Goal: Task Accomplishment & Management: Manage account settings

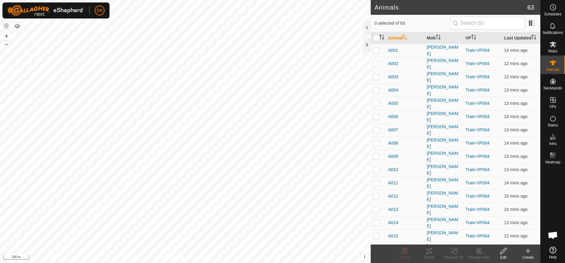
click at [376, 37] on input "checkbox" at bounding box center [376, 38] width 6 height 6
checkbox input "true"
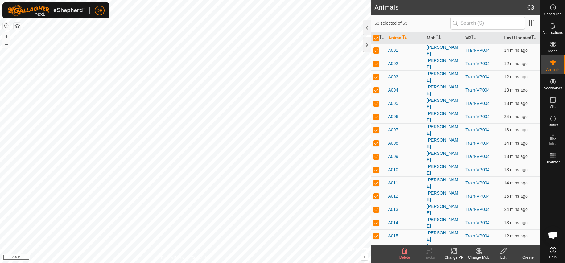
checkbox input "true"
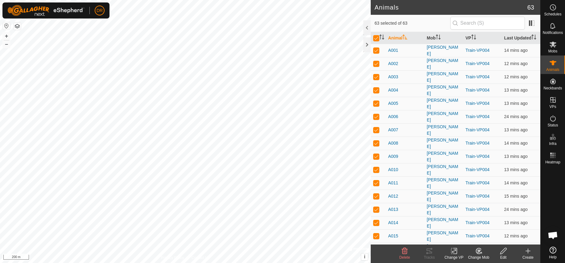
checkbox input "true"
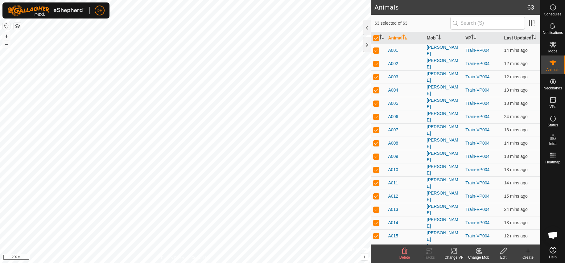
checkbox input "true"
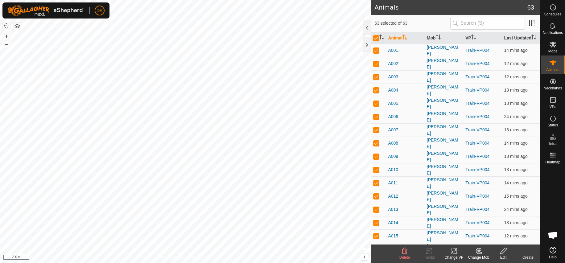
checkbox input "true"
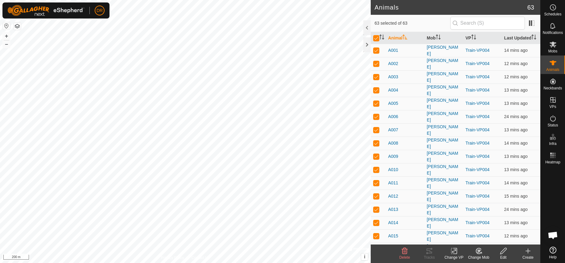
checkbox input "true"
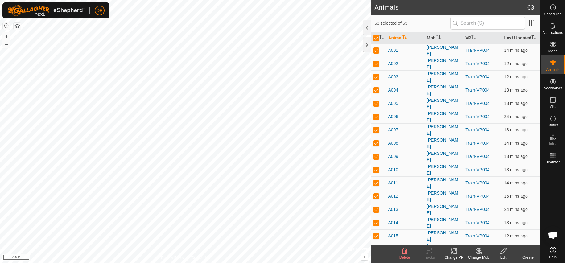
checkbox input "true"
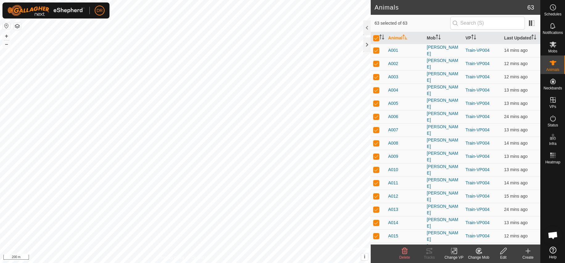
checkbox input "true"
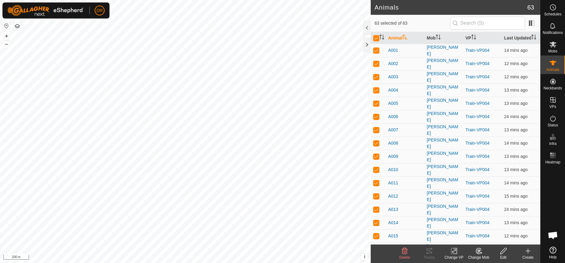
checkbox input "true"
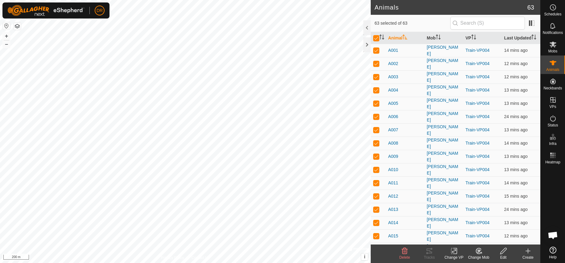
checkbox input "true"
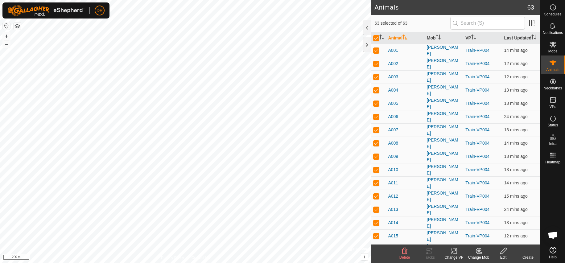
checkbox input "true"
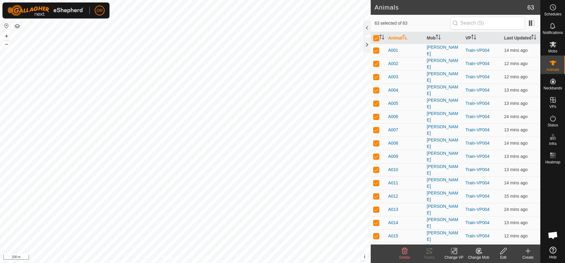
checkbox input "true"
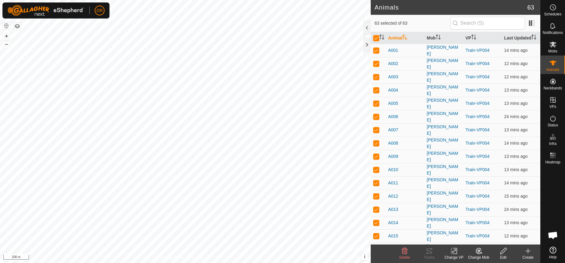
checkbox input "true"
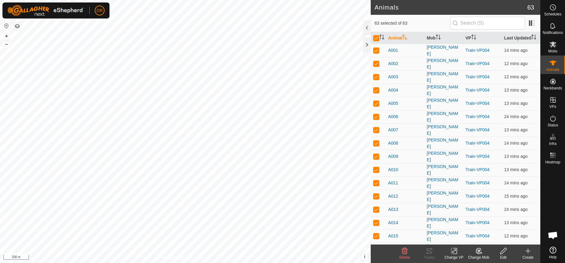
checkbox input "true"
click at [377, 38] on input "checkbox" at bounding box center [376, 38] width 6 height 6
checkbox input "false"
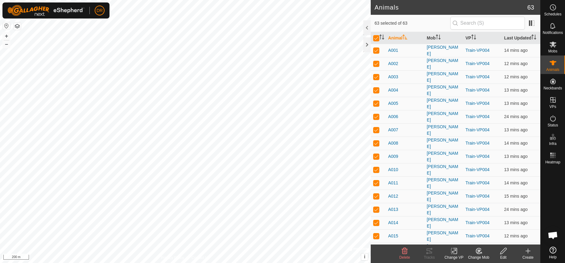
checkbox input "false"
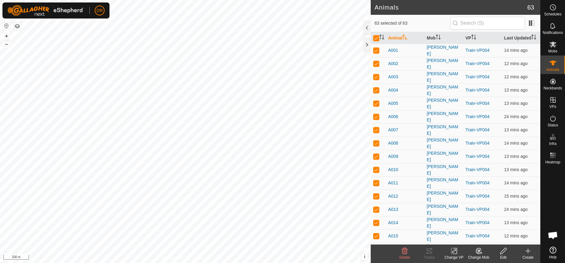
checkbox input "false"
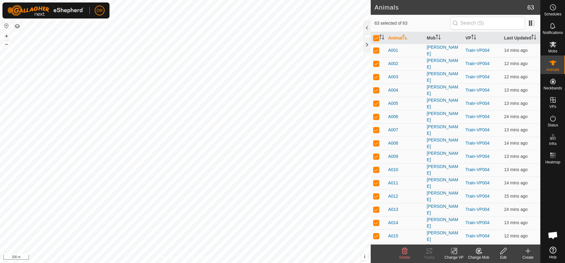
checkbox input "false"
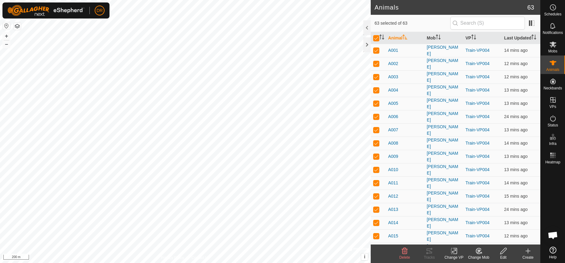
checkbox input "false"
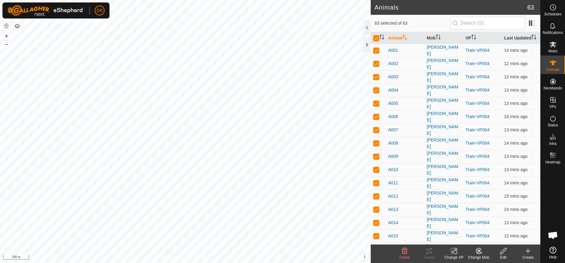
checkbox input "false"
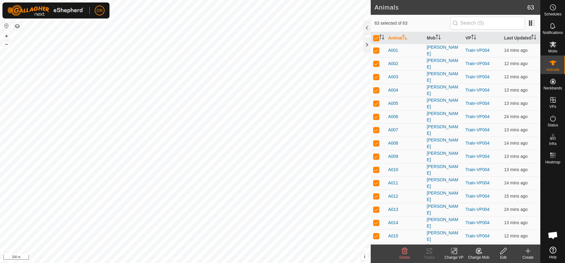
checkbox input "false"
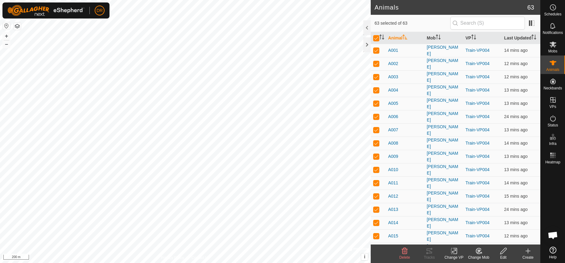
checkbox input "false"
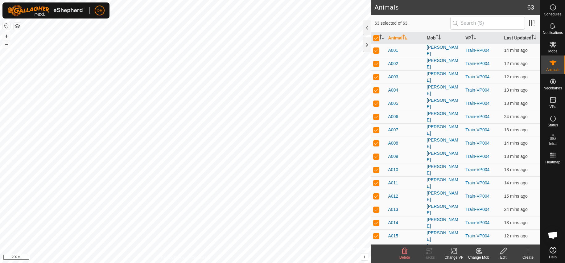
checkbox input "false"
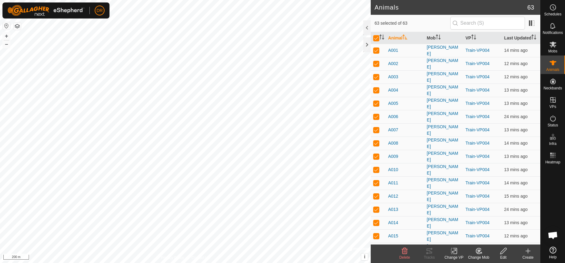
checkbox input "false"
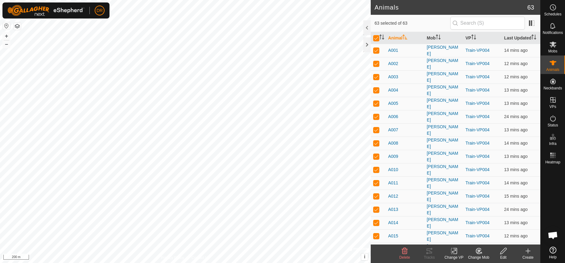
checkbox input "false"
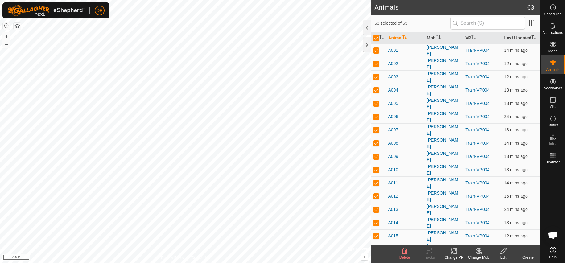
checkbox input "false"
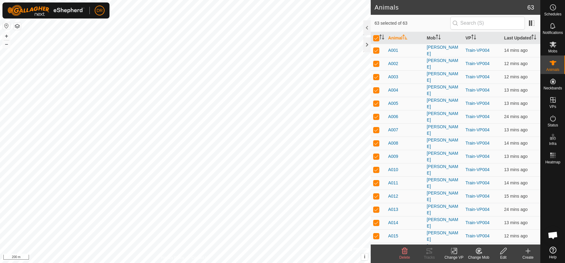
checkbox input "false"
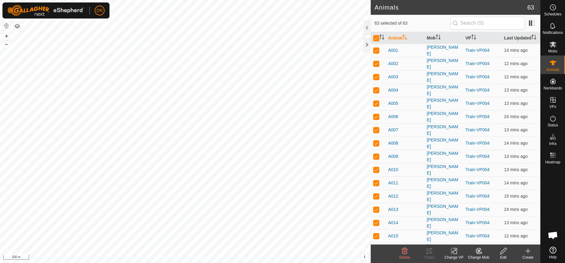
checkbox input "false"
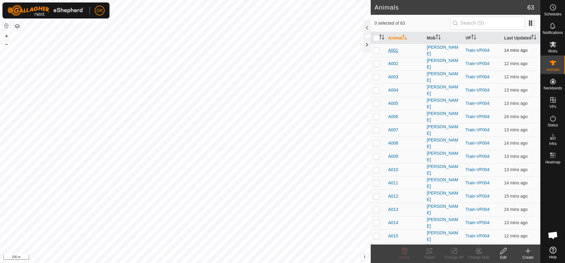
click at [394, 50] on span "A001" at bounding box center [393, 50] width 10 height 6
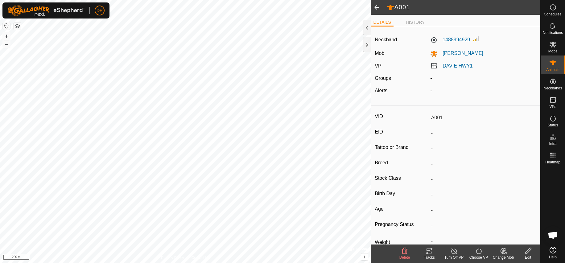
click at [378, 8] on span at bounding box center [376, 7] width 12 height 15
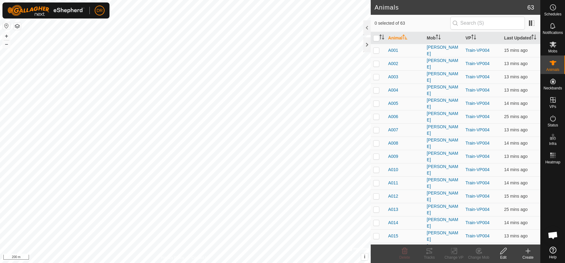
click at [377, 39] on input "checkbox" at bounding box center [376, 38] width 6 height 6
checkbox input "true"
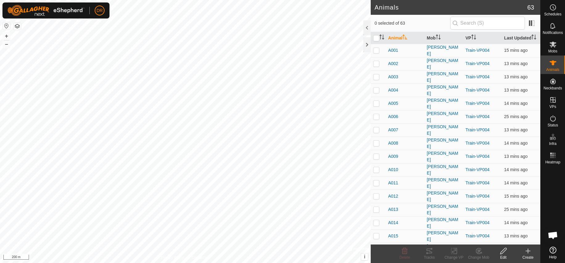
checkbox input "true"
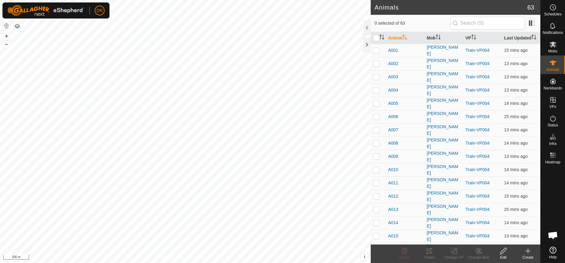
checkbox input "true"
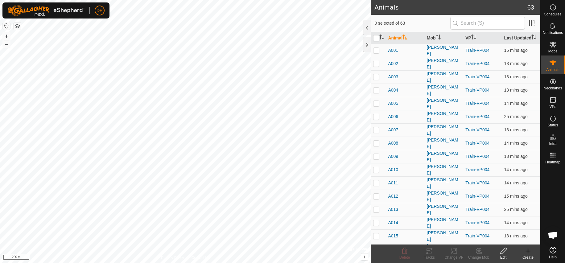
checkbox input "true"
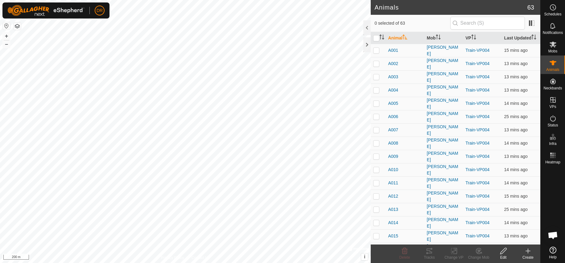
checkbox input "true"
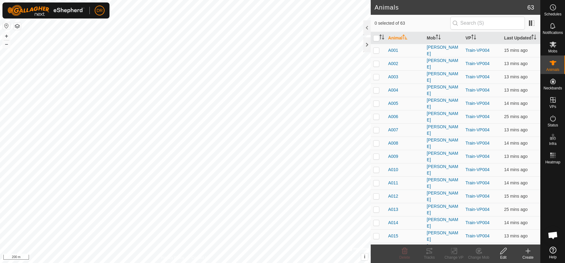
checkbox input "true"
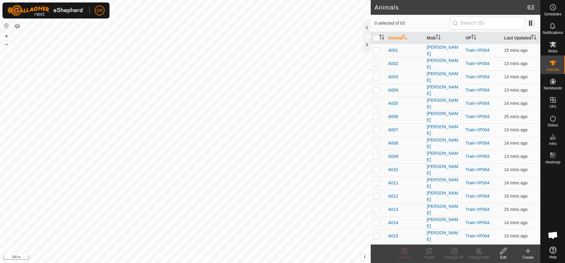
checkbox input "true"
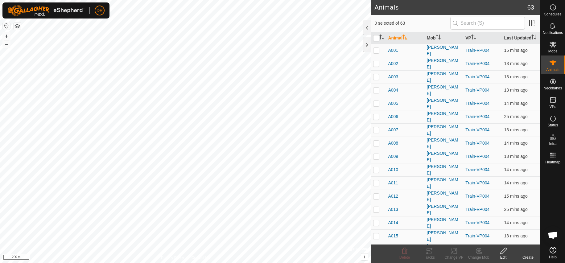
checkbox input "true"
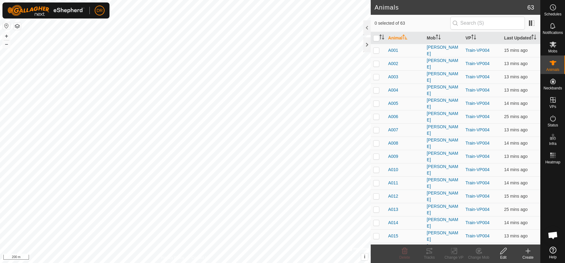
checkbox input "true"
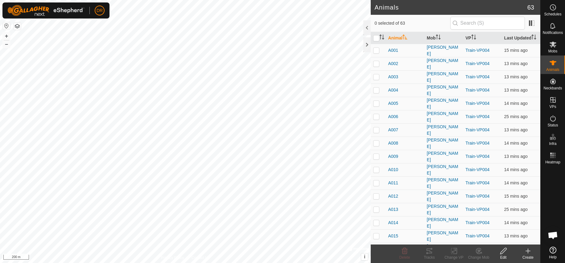
checkbox input "true"
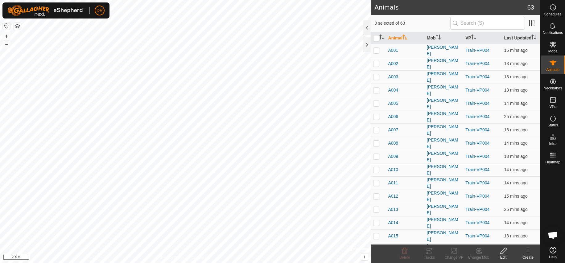
checkbox input "true"
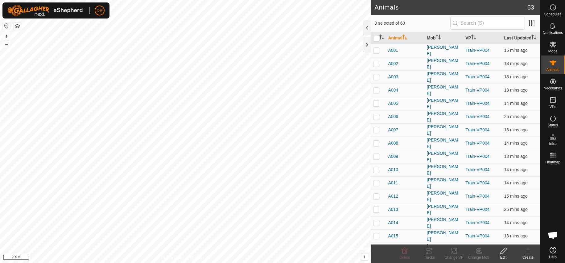
checkbox input "true"
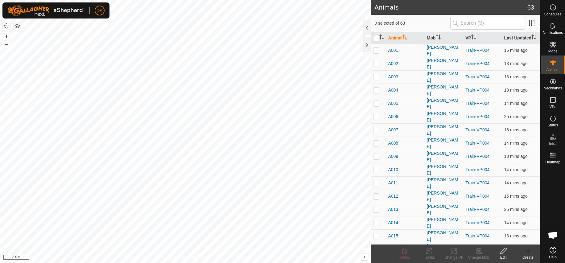
checkbox input "true"
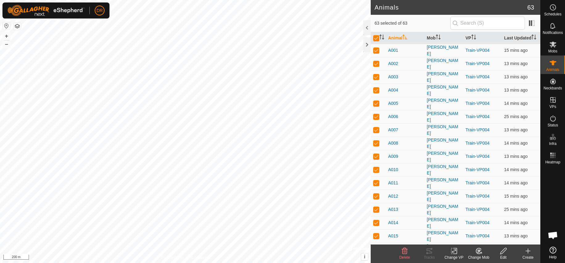
click at [503, 251] on icon at bounding box center [503, 250] width 8 height 7
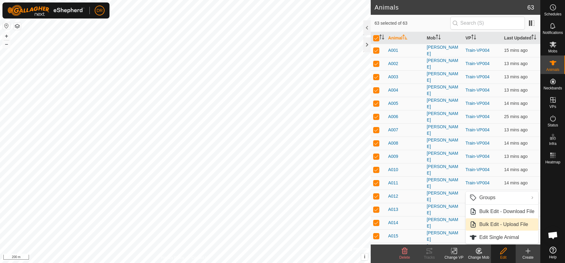
click at [488, 222] on link "Bulk Edit - Upload File" at bounding box center [501, 224] width 72 height 12
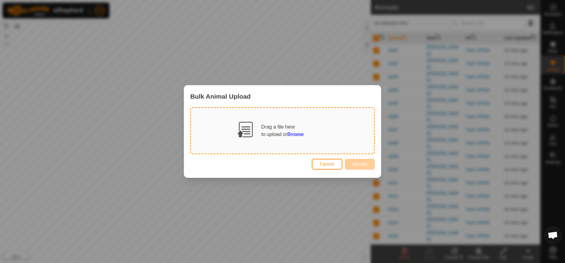
click at [296, 135] on span "Browse" at bounding box center [295, 134] width 16 height 5
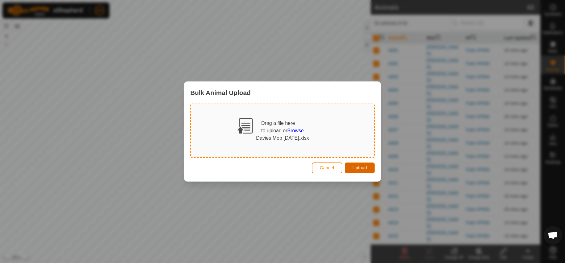
click at [362, 168] on span "Upload" at bounding box center [359, 167] width 14 height 5
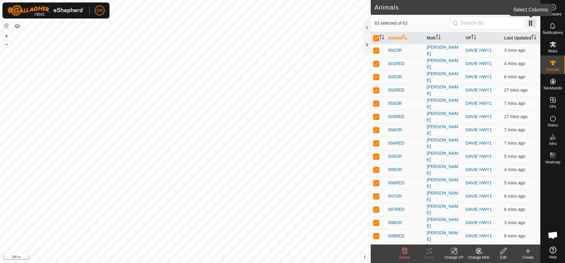
click at [533, 25] on span at bounding box center [531, 23] width 10 height 10
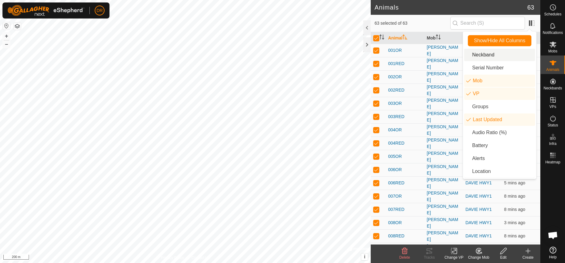
click at [479, 54] on li "Neckband" at bounding box center [499, 55] width 71 height 12
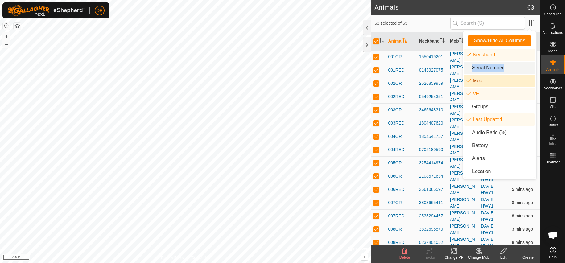
drag, startPoint x: 489, startPoint y: 80, endPoint x: 504, endPoint y: 72, distance: 17.1
click at [499, 75] on li "Mob" at bounding box center [499, 81] width 71 height 12
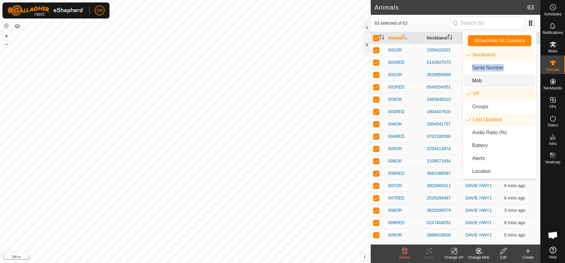
click at [481, 81] on li "Mob" at bounding box center [499, 81] width 71 height 12
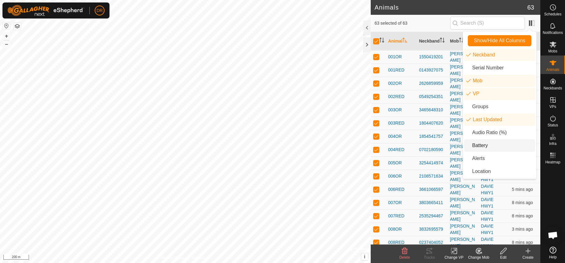
click at [481, 145] on li "Battery" at bounding box center [499, 145] width 71 height 12
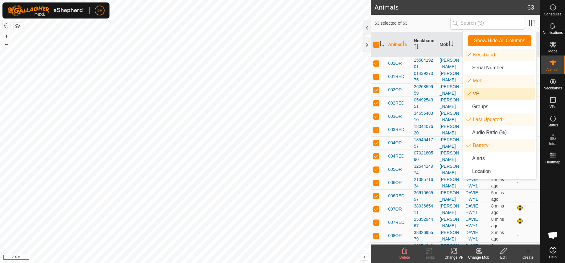
click at [427, 22] on span "63 selected of 63" at bounding box center [412, 23] width 76 height 6
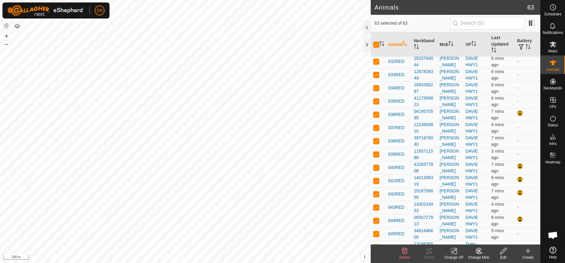
scroll to position [648, 0]
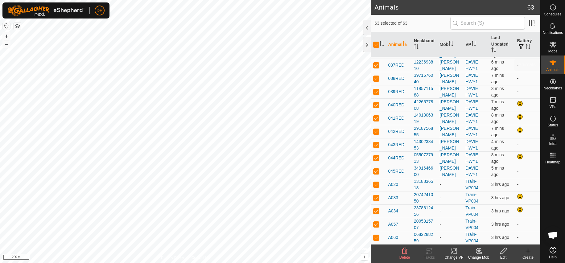
click at [554, 63] on icon at bounding box center [552, 62] width 7 height 7
click at [367, 45] on div at bounding box center [366, 44] width 7 height 15
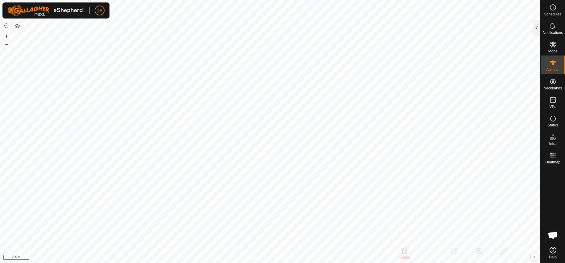
scroll to position [3030, 0]
click at [7, 36] on button "+" at bounding box center [6, 35] width 7 height 7
click at [6, 36] on button "+" at bounding box center [6, 35] width 7 height 7
